Goal: Task Accomplishment & Management: Use online tool/utility

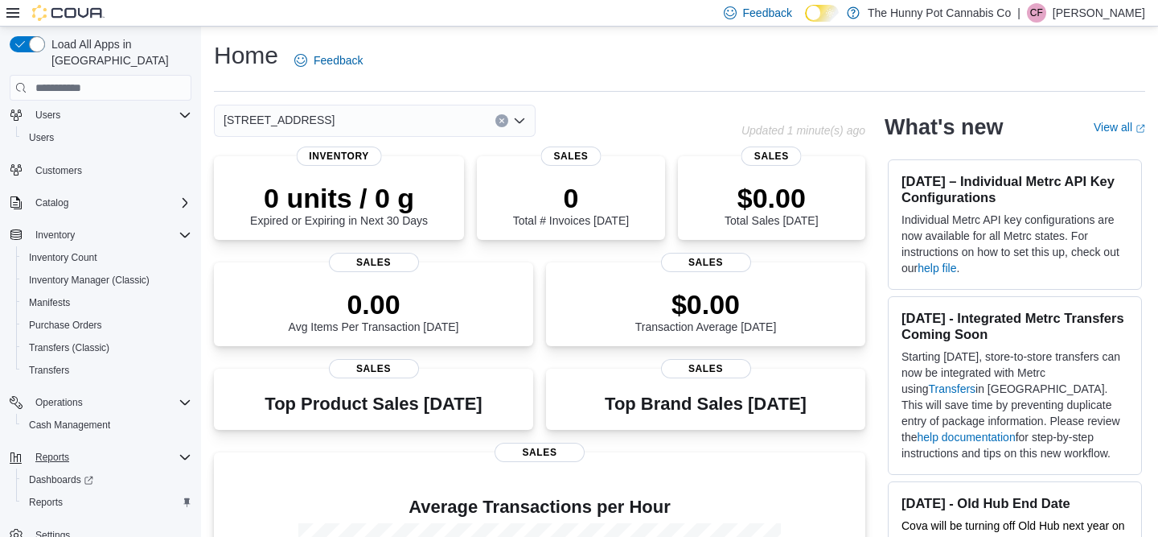
scroll to position [69, 0]
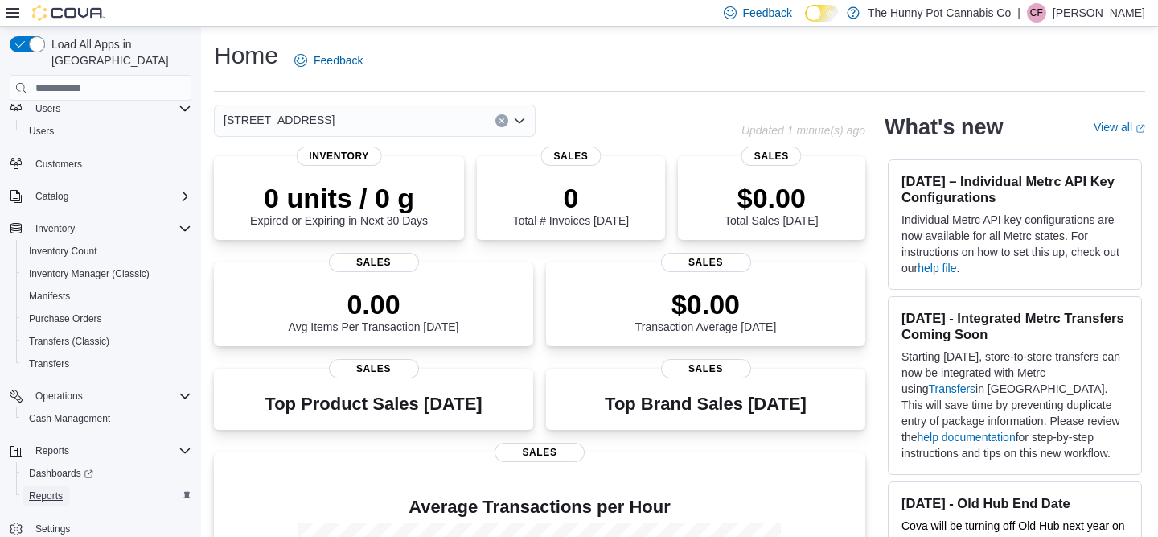
click at [53, 489] on span "Reports" at bounding box center [46, 495] width 34 height 13
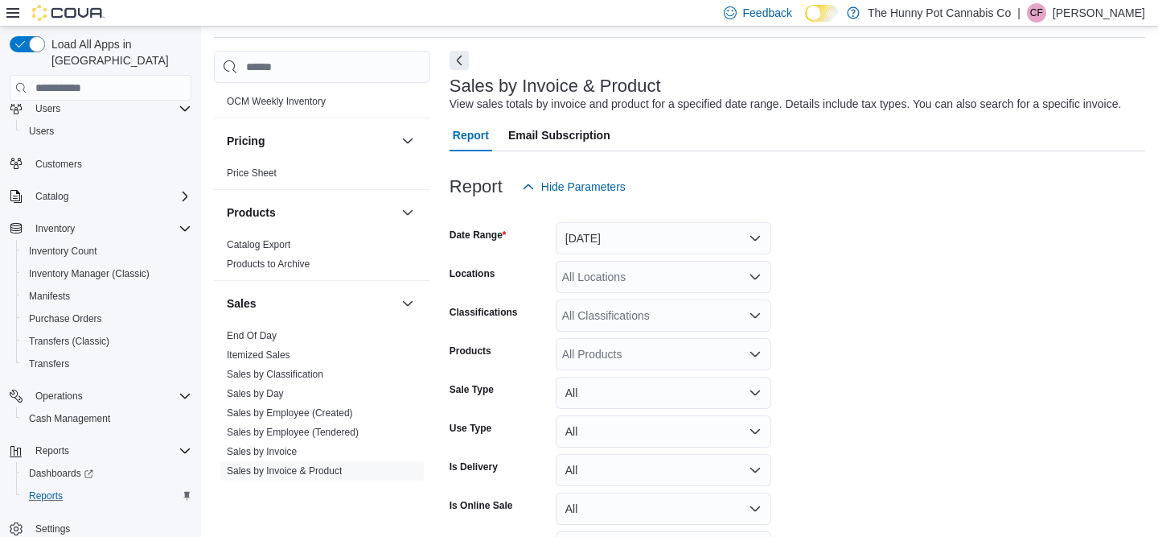
scroll to position [693, 0]
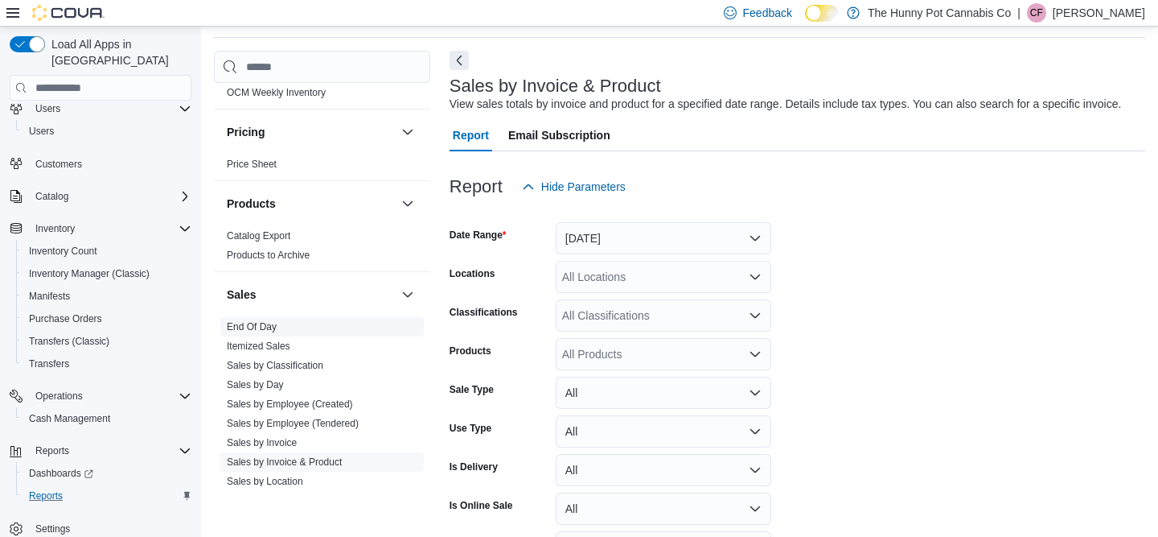
click at [261, 327] on link "End Of Day" at bounding box center [252, 326] width 50 height 11
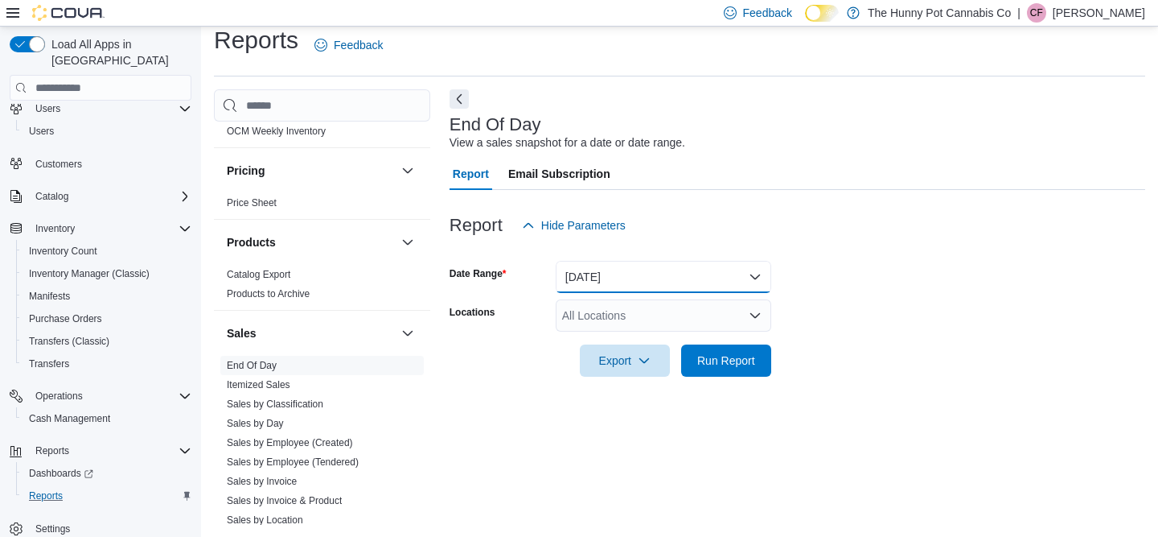
click at [637, 282] on button "Today" at bounding box center [664, 277] width 216 height 32
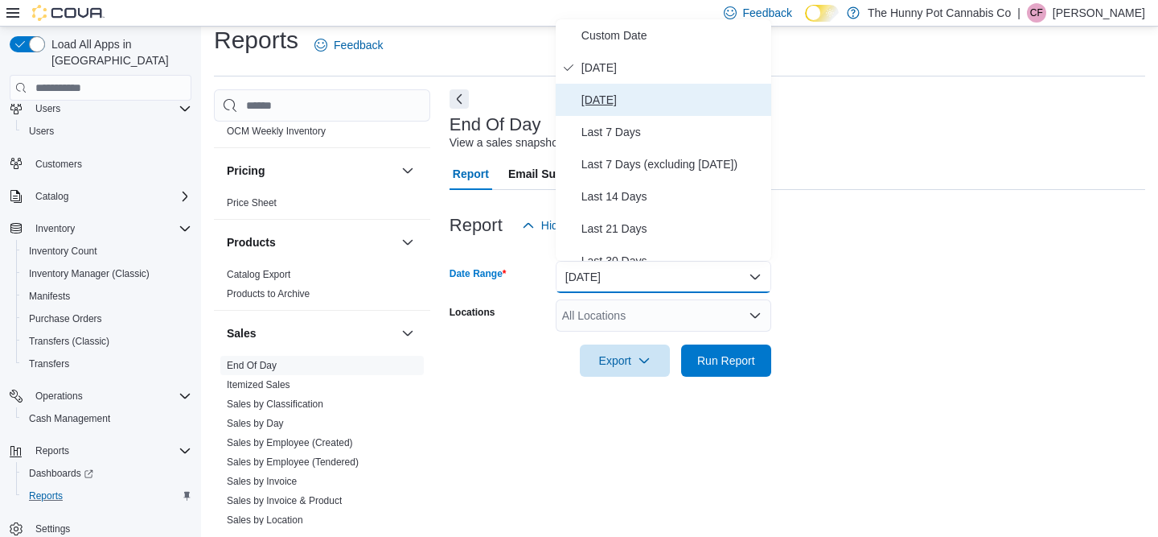
click at [622, 90] on span "Yesterday" at bounding box center [673, 99] width 183 height 19
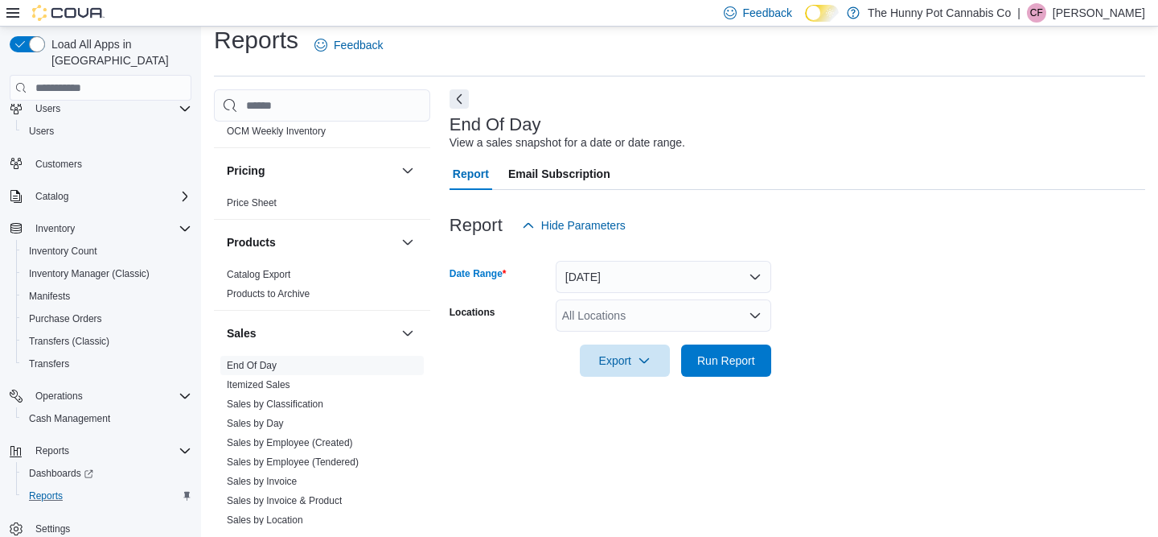
click at [615, 315] on div "All Locations" at bounding box center [664, 315] width 216 height 32
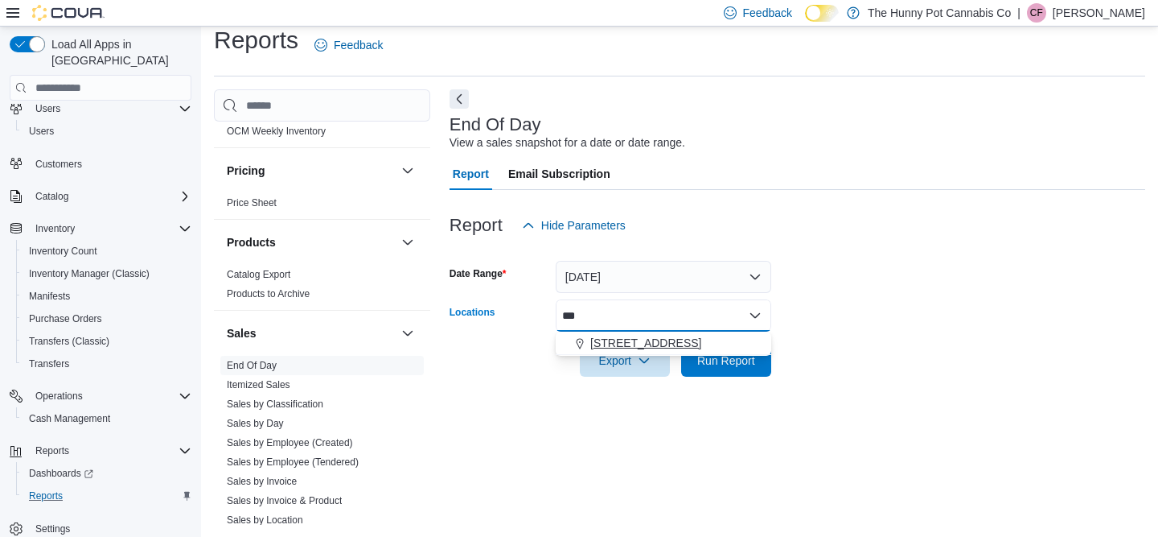
type input "***"
click at [620, 342] on span "334 Wellington Rd" at bounding box center [646, 343] width 111 height 16
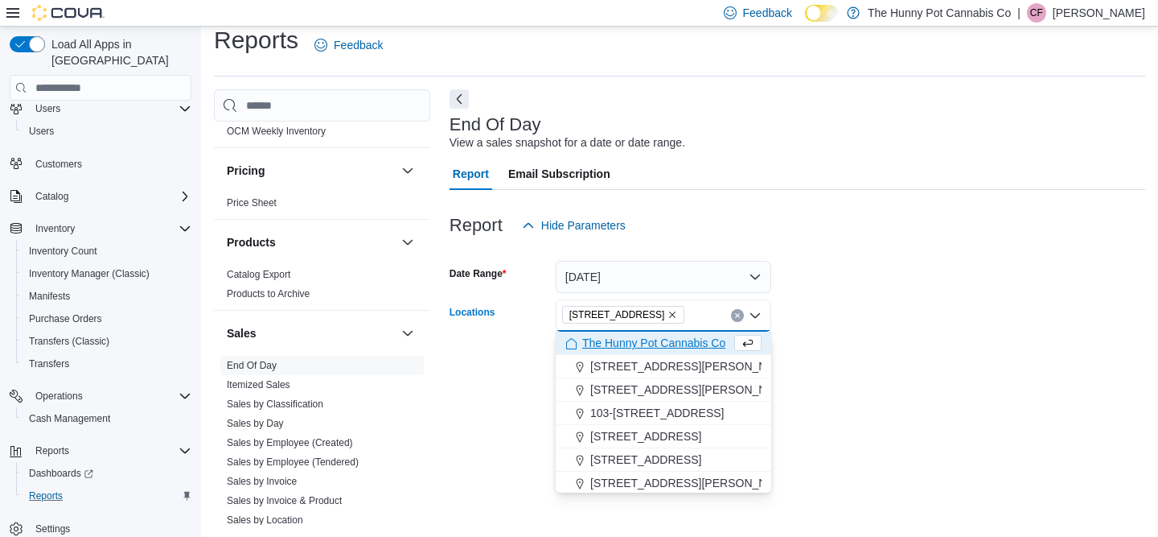
click at [894, 373] on form "Date Range Yesterday Locations 334 Wellington Rd Combo box. Selected. 334 Welli…" at bounding box center [798, 308] width 696 height 135
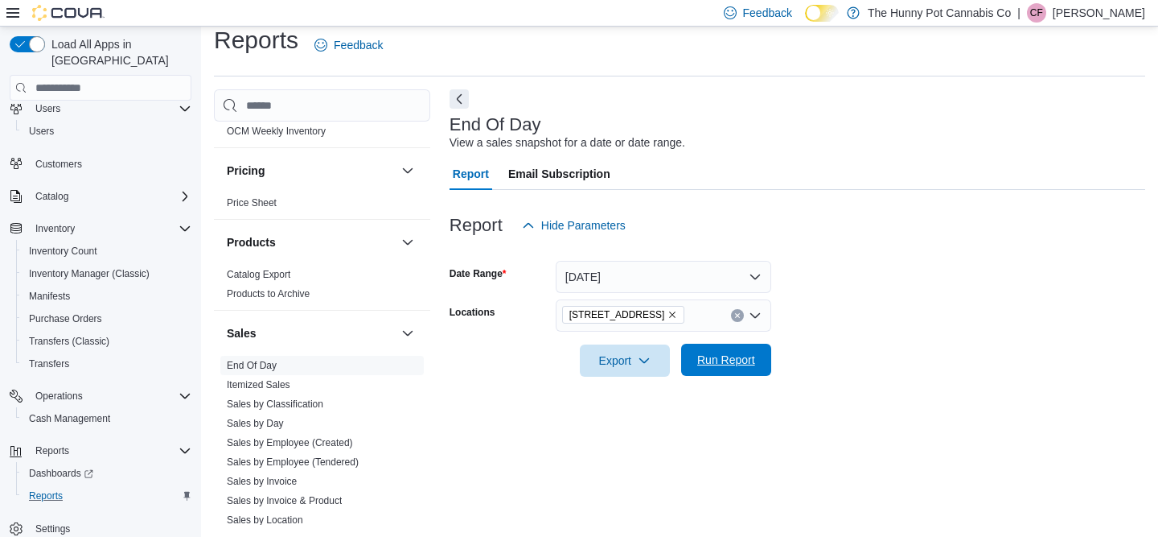
click at [768, 362] on button "Run Report" at bounding box center [726, 360] width 90 height 32
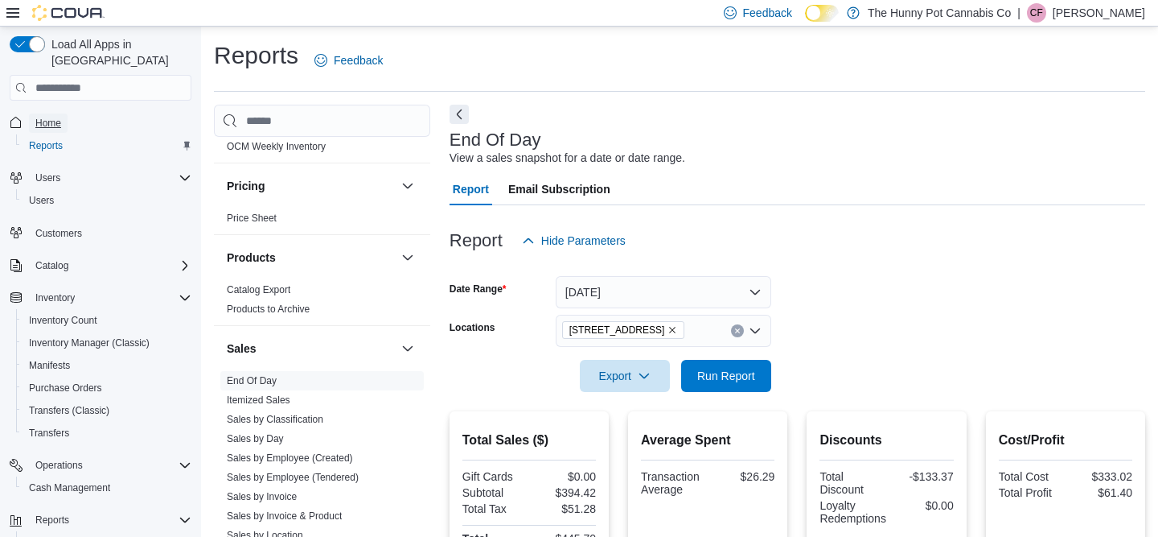
click at [54, 117] on span "Home" at bounding box center [48, 123] width 26 height 13
